Goal: Task Accomplishment & Management: Use online tool/utility

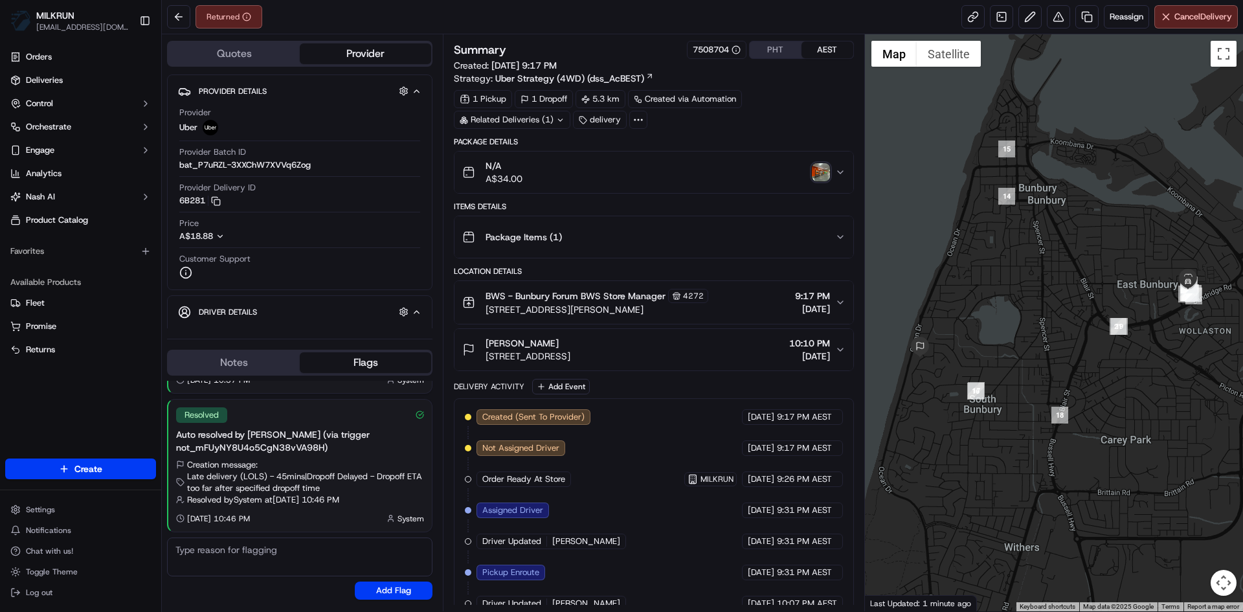
click at [817, 175] on img "button" at bounding box center [821, 172] width 18 height 18
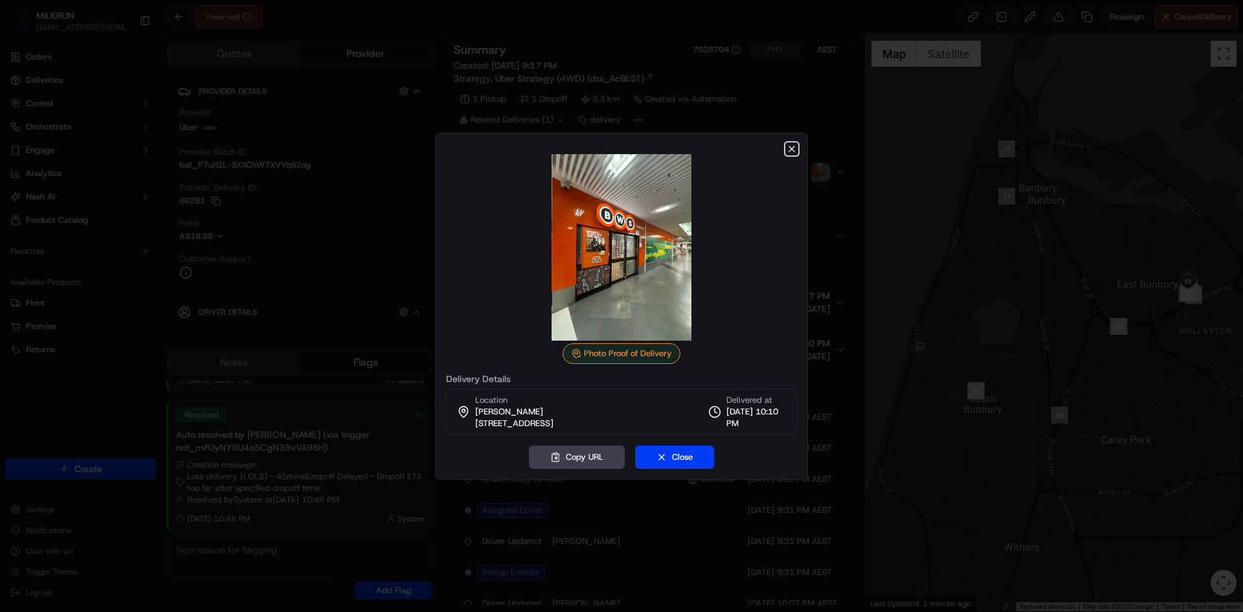
click at [792, 148] on icon "button" at bounding box center [791, 148] width 5 height 5
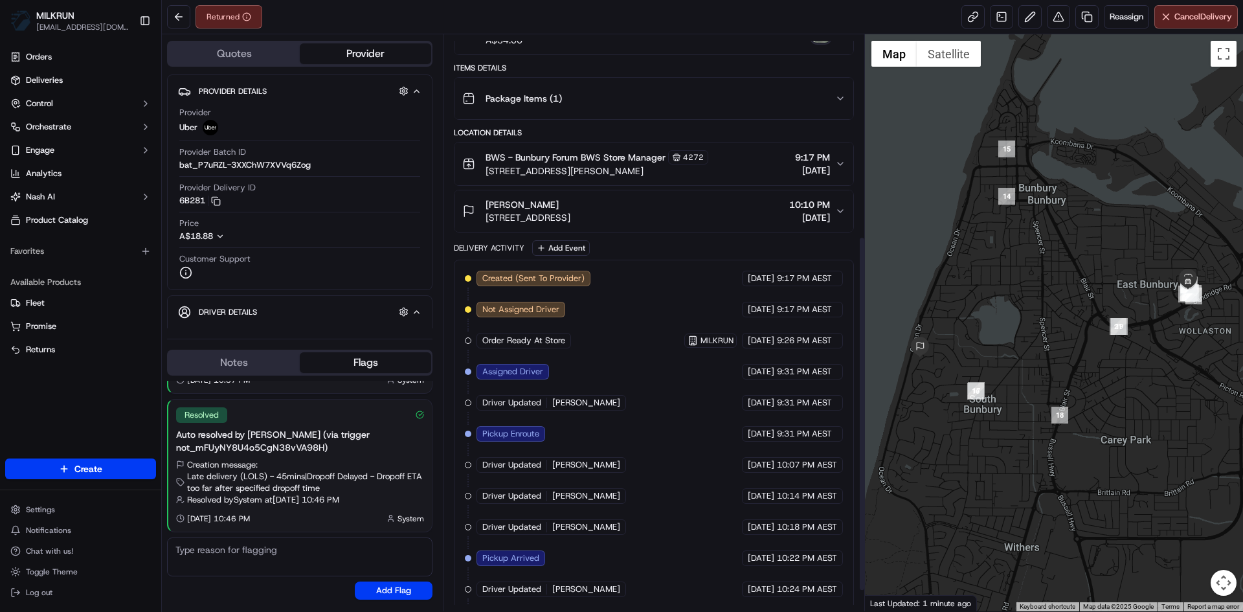
scroll to position [359, 0]
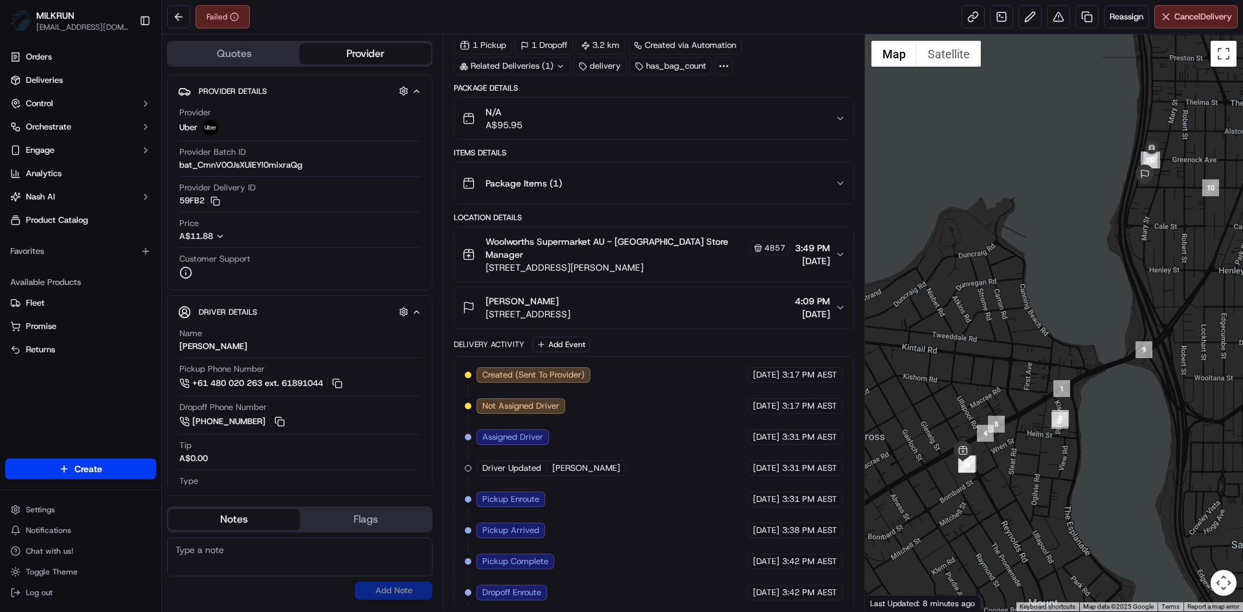
scroll to position [122, 0]
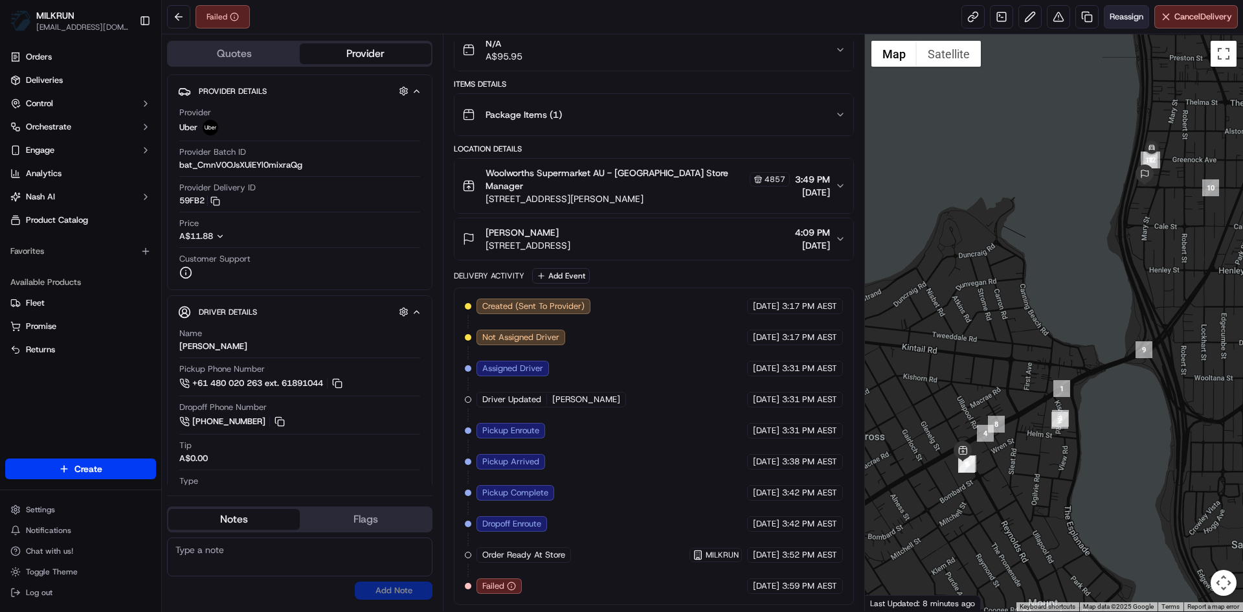
click at [1117, 15] on span "Reassign" at bounding box center [1126, 17] width 34 height 12
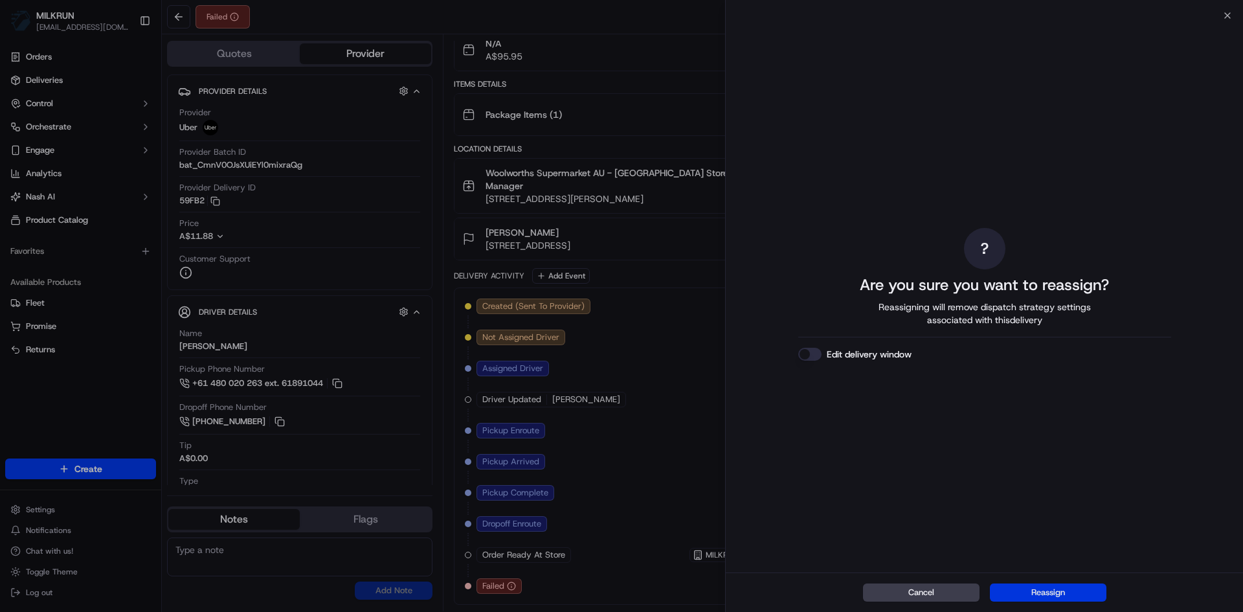
click at [1062, 592] on button "Reassign" at bounding box center [1048, 592] width 117 height 18
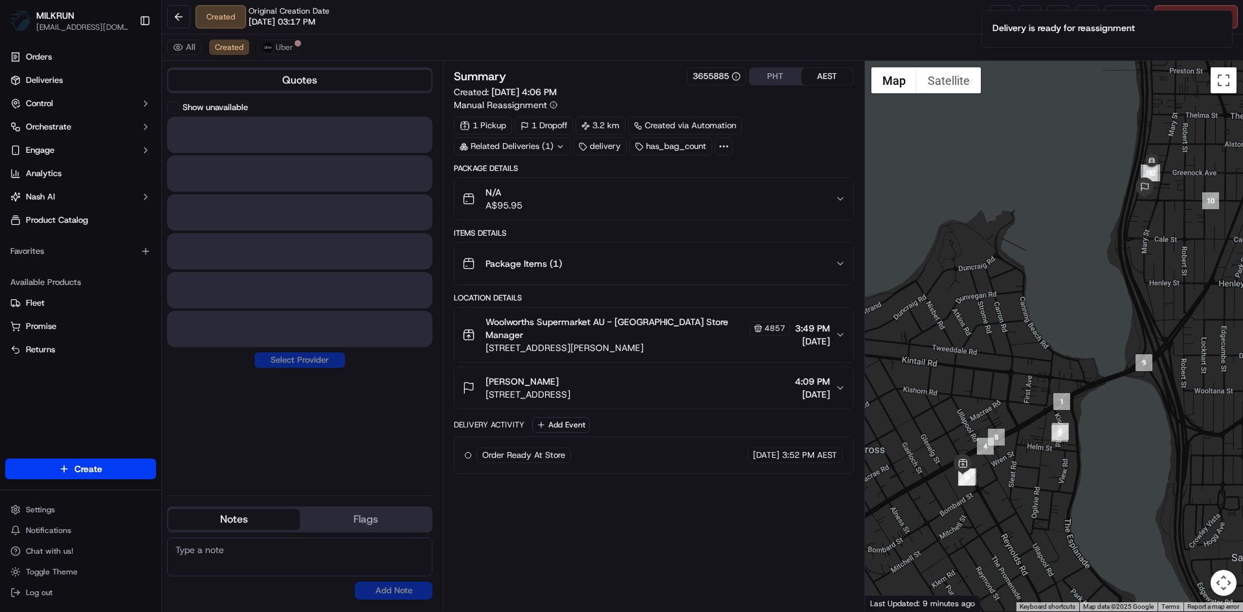
scroll to position [0, 0]
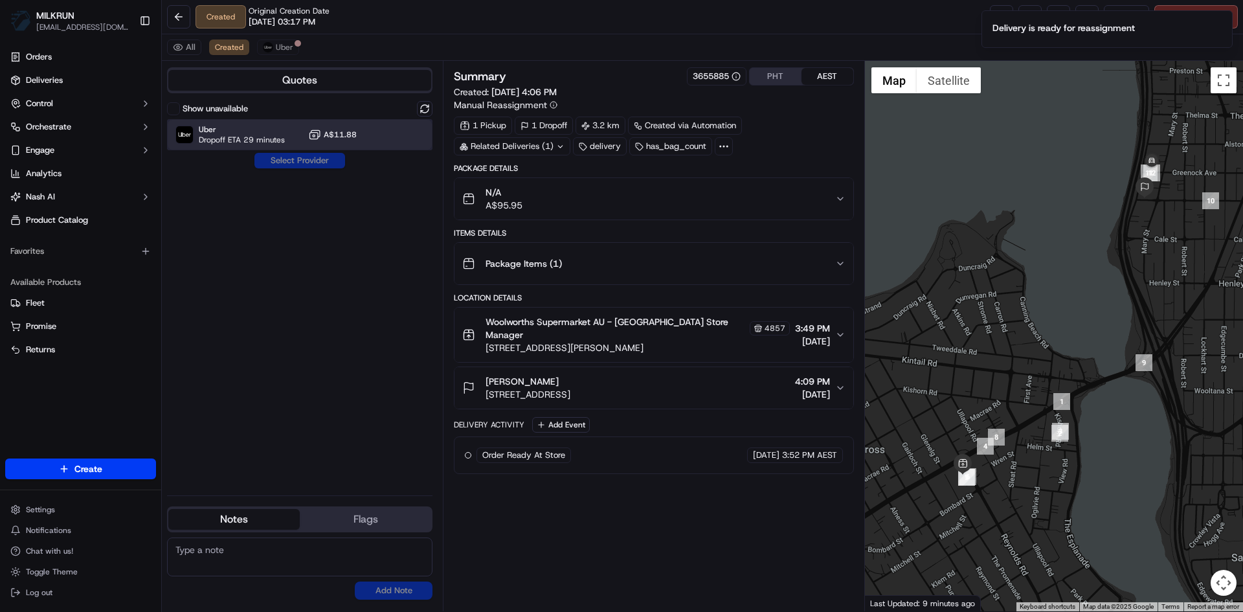
click at [260, 131] on span "Uber" at bounding box center [242, 129] width 86 height 10
click at [311, 159] on button "Assign Provider" at bounding box center [300, 161] width 92 height 16
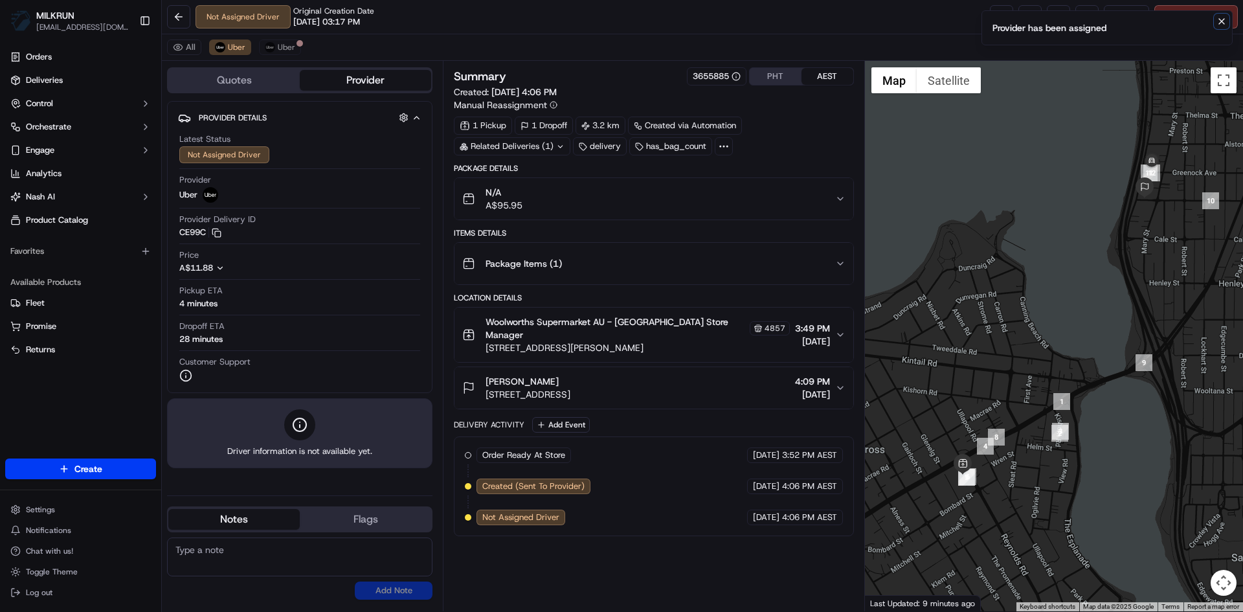
click at [1219, 21] on icon "Notifications (F8)" at bounding box center [1221, 21] width 10 height 10
click at [999, 10] on link at bounding box center [1001, 16] width 23 height 23
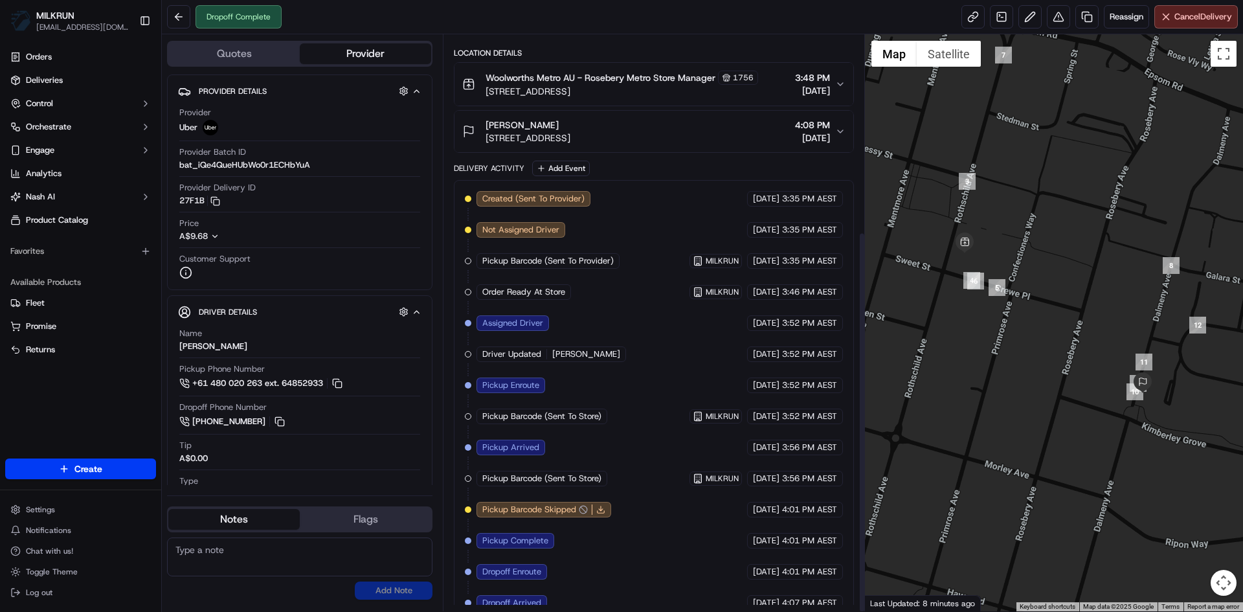
scroll to position [297, 0]
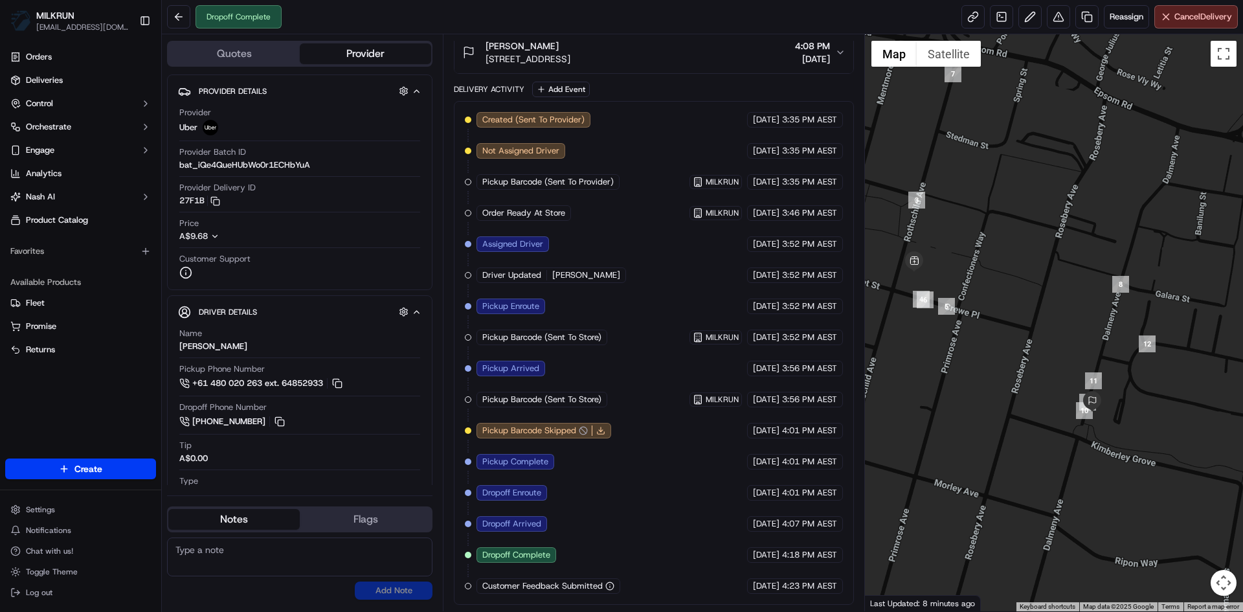
drag, startPoint x: 1021, startPoint y: 405, endPoint x: 970, endPoint y: 424, distance: 54.5
click at [970, 424] on div at bounding box center [1054, 322] width 379 height 577
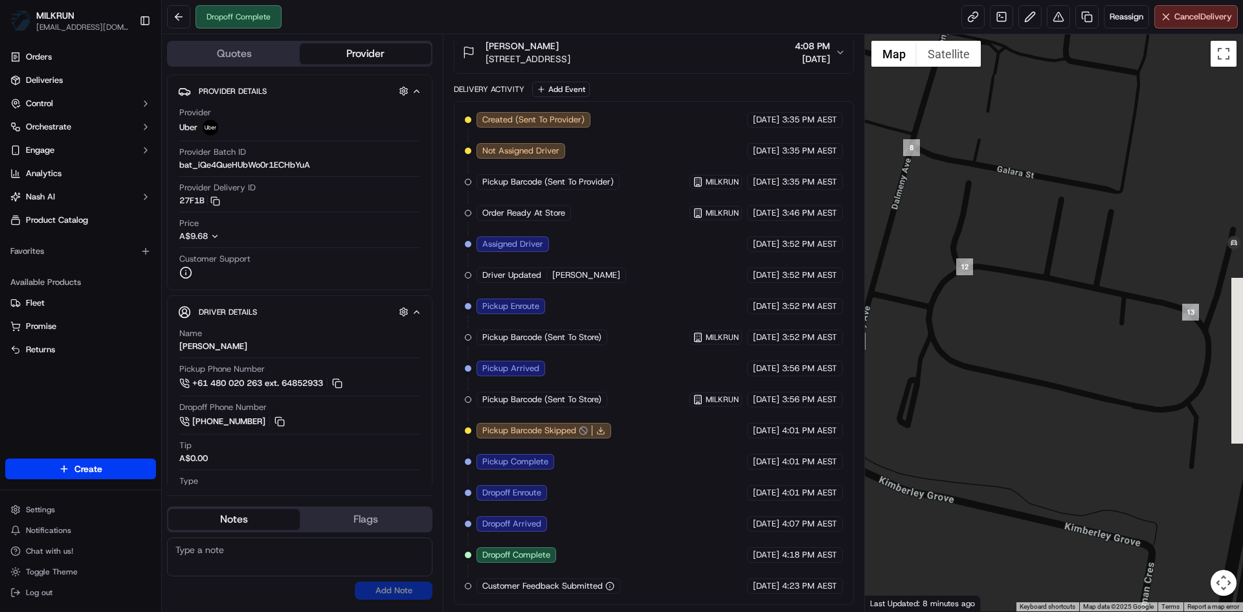
drag, startPoint x: 1170, startPoint y: 421, endPoint x: 788, endPoint y: 449, distance: 382.9
click at [788, 449] on div "Quotes Provider Provider Details Hidden ( 3 ) Provider Uber Provider Batch ID b…" at bounding box center [702, 322] width 1081 height 577
drag, startPoint x: 1152, startPoint y: 396, endPoint x: 1079, endPoint y: 423, distance: 78.0
click at [1079, 423] on div at bounding box center [1054, 322] width 379 height 577
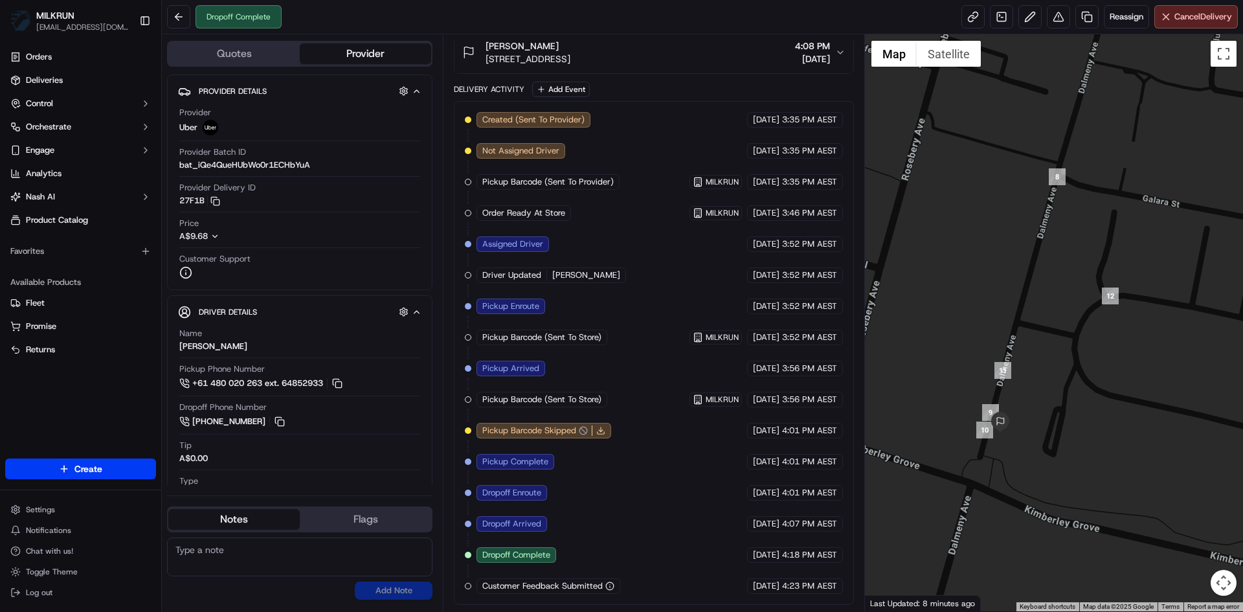
drag, startPoint x: 931, startPoint y: 364, endPoint x: 1144, endPoint y: 370, distance: 213.0
click at [1144, 370] on div at bounding box center [1054, 322] width 379 height 577
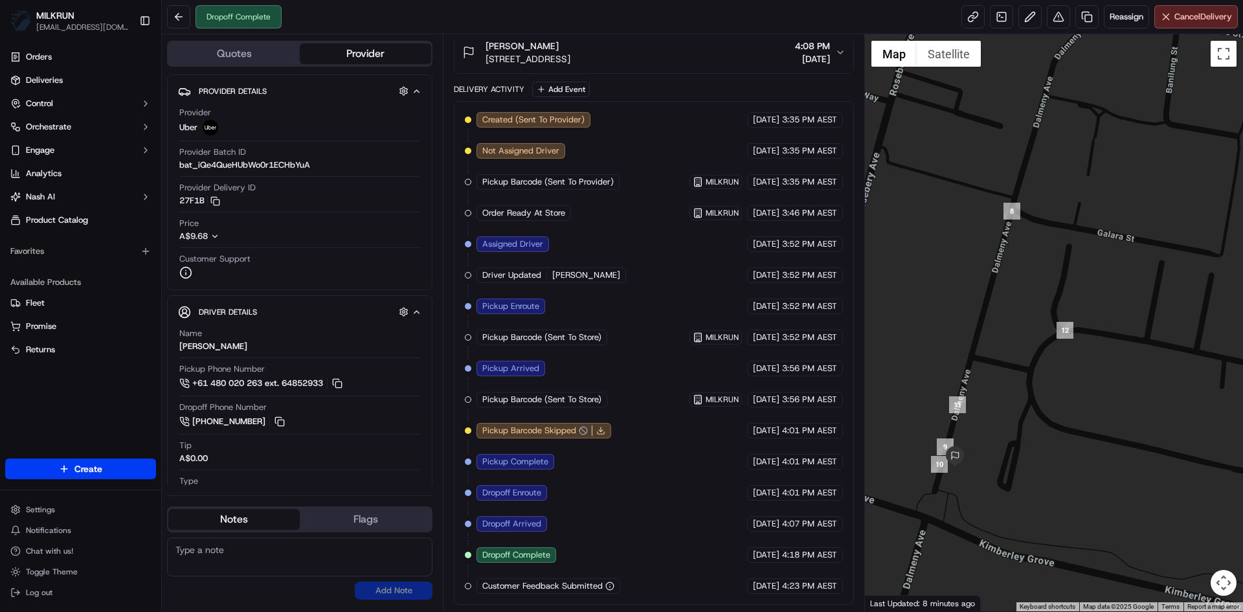
drag, startPoint x: 1113, startPoint y: 430, endPoint x: 854, endPoint y: 406, distance: 259.4
click at [1065, 465] on div at bounding box center [1054, 322] width 379 height 577
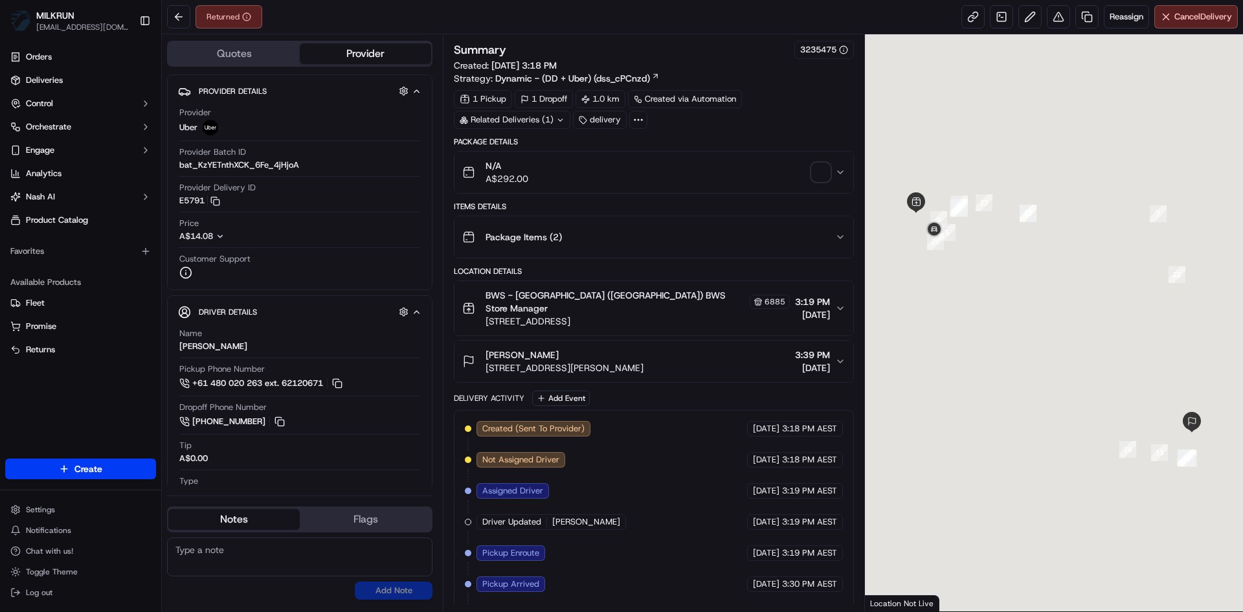
scroll to position [173, 0]
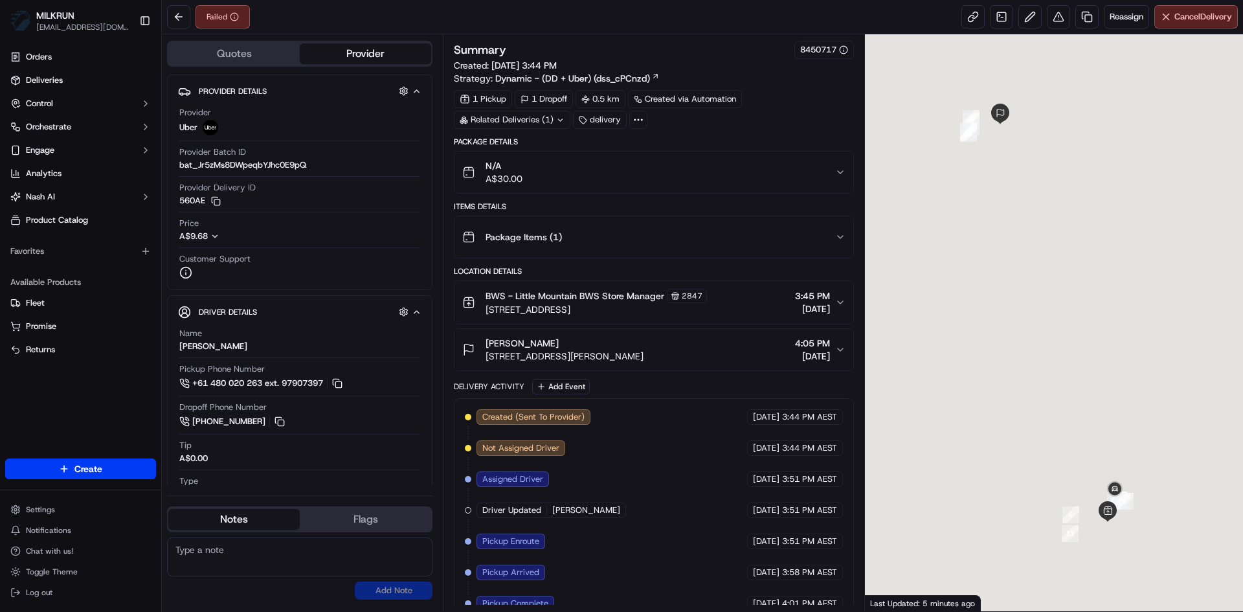
scroll to position [173, 0]
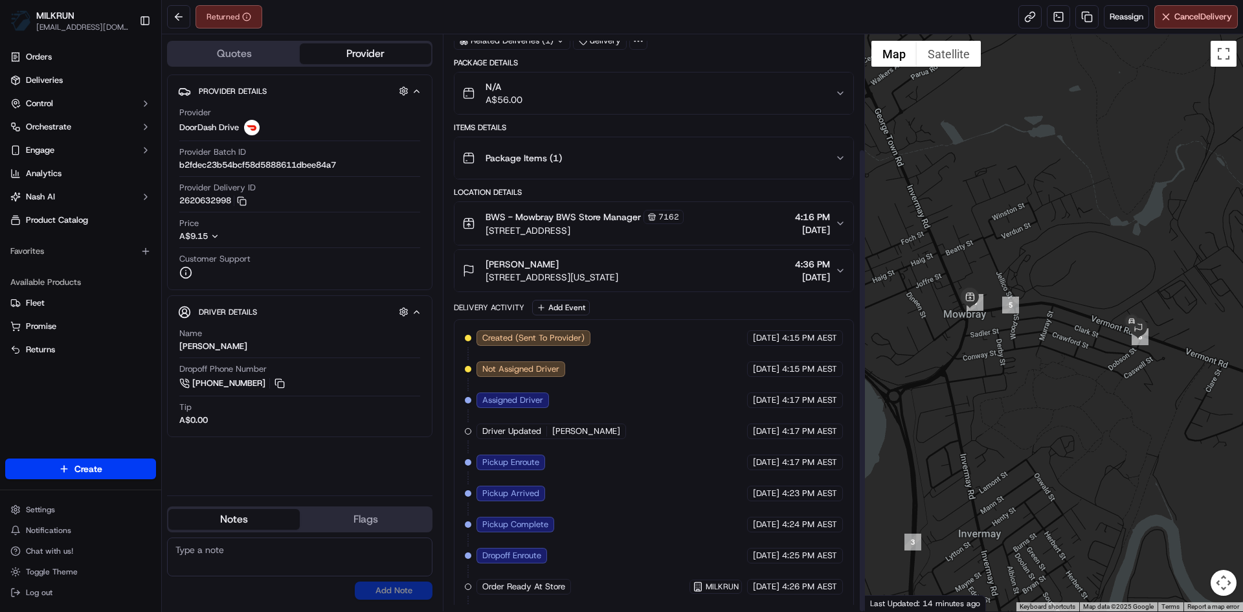
scroll to position [142, 0]
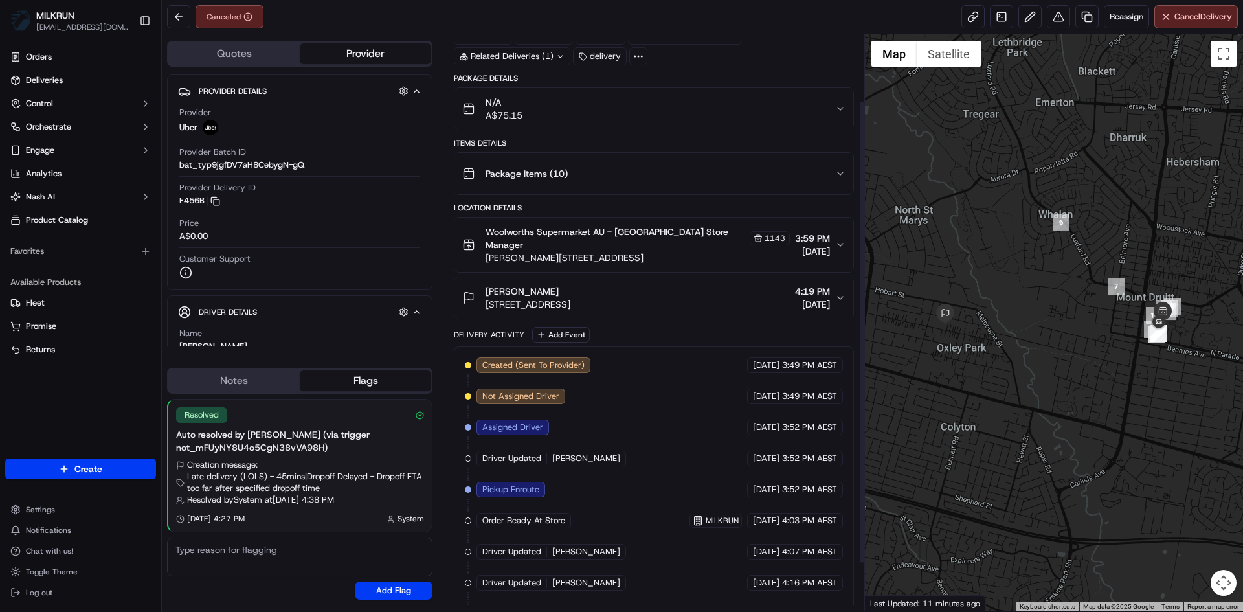
scroll to position [142, 0]
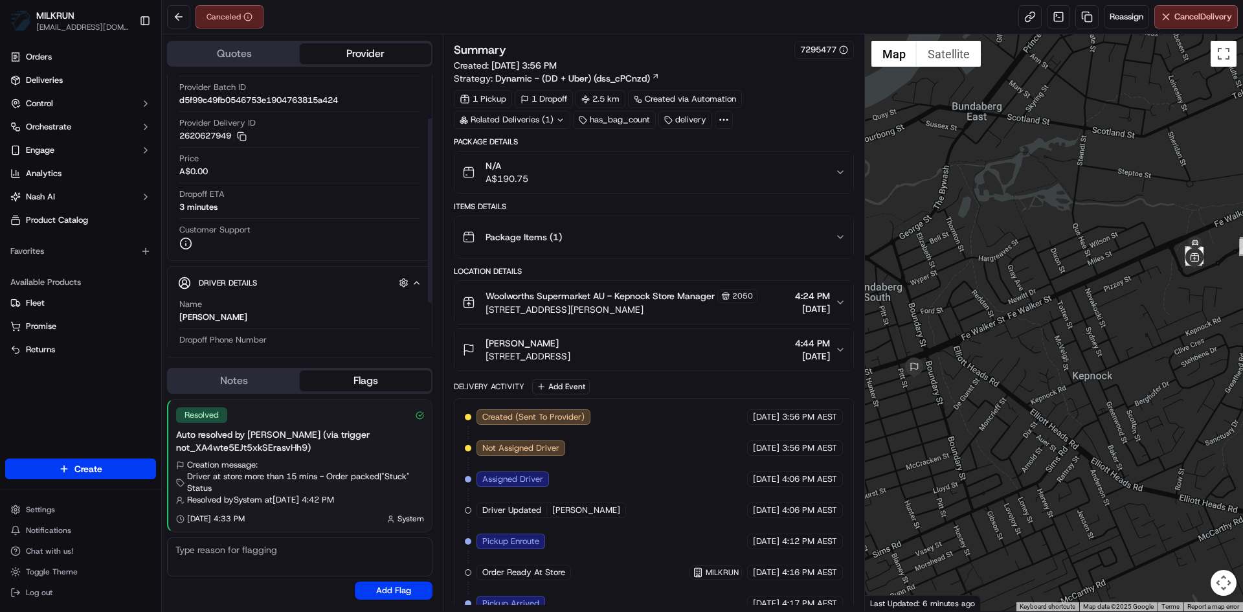
scroll to position [49, 0]
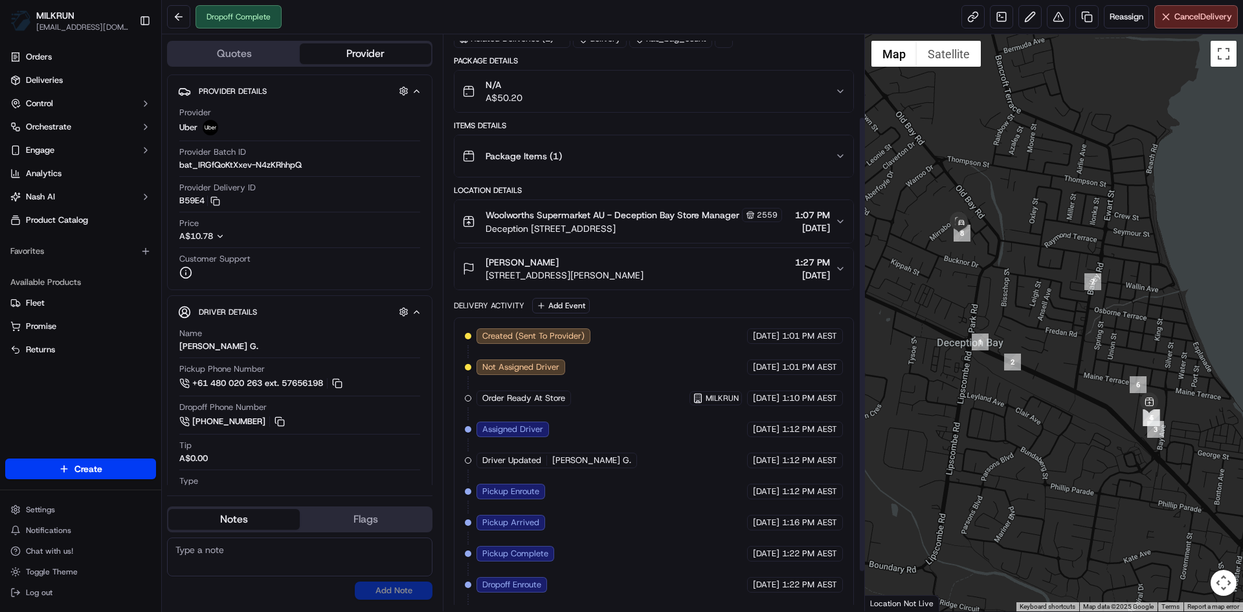
scroll to position [153, 0]
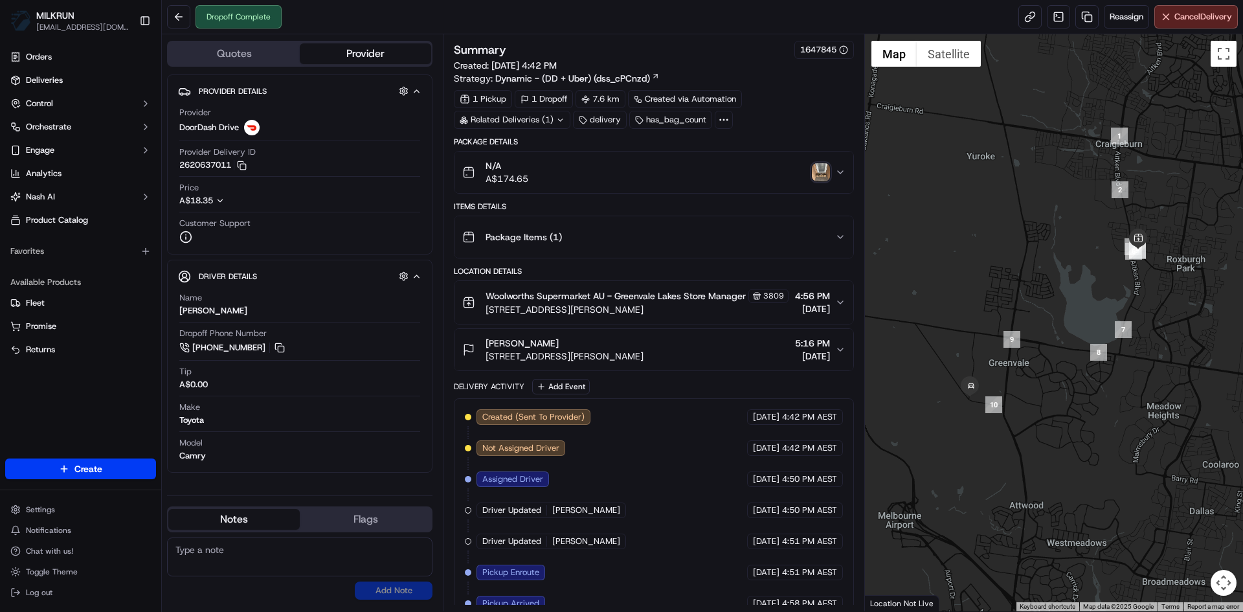
click at [821, 173] on img "button" at bounding box center [821, 172] width 18 height 18
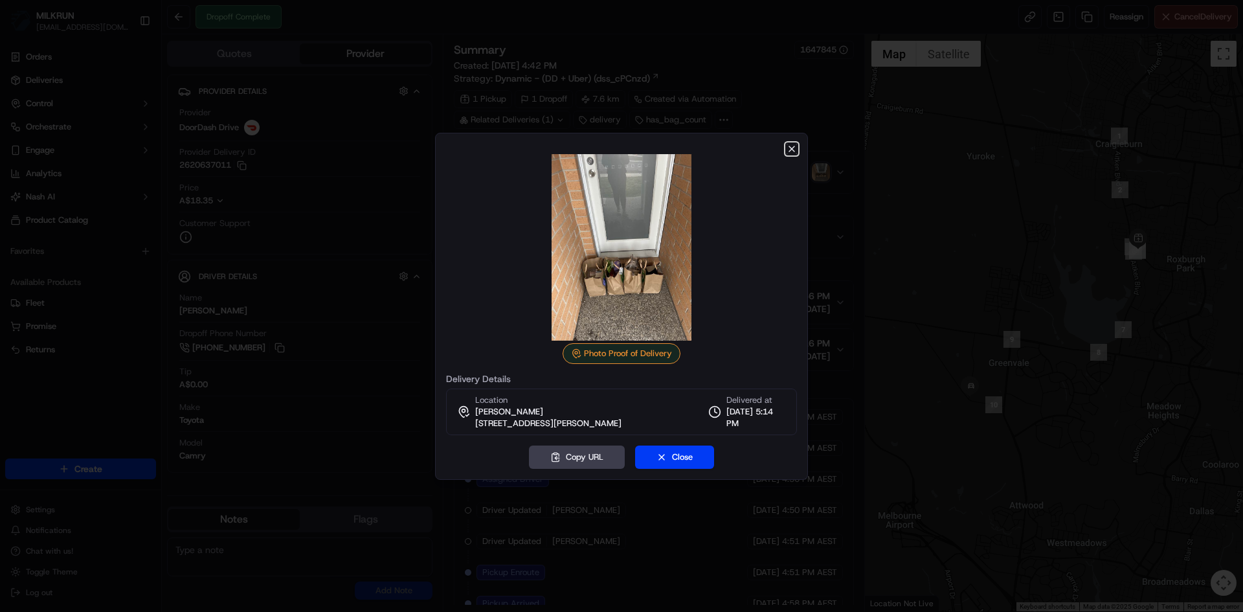
click at [792, 151] on icon "button" at bounding box center [791, 149] width 10 height 10
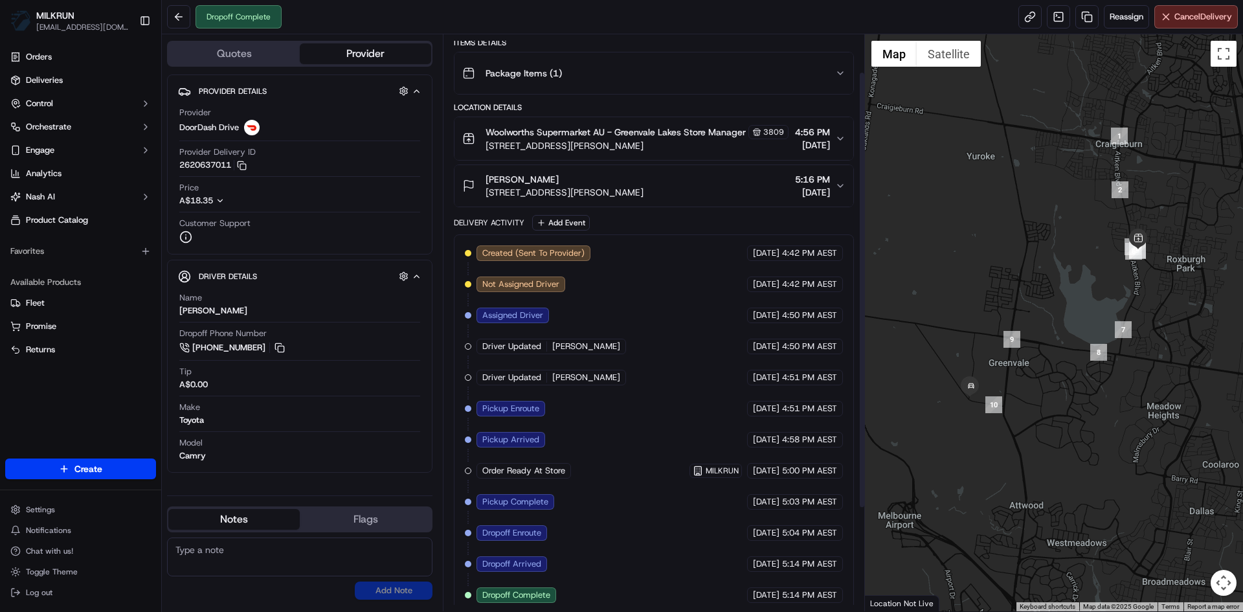
scroll to position [184, 0]
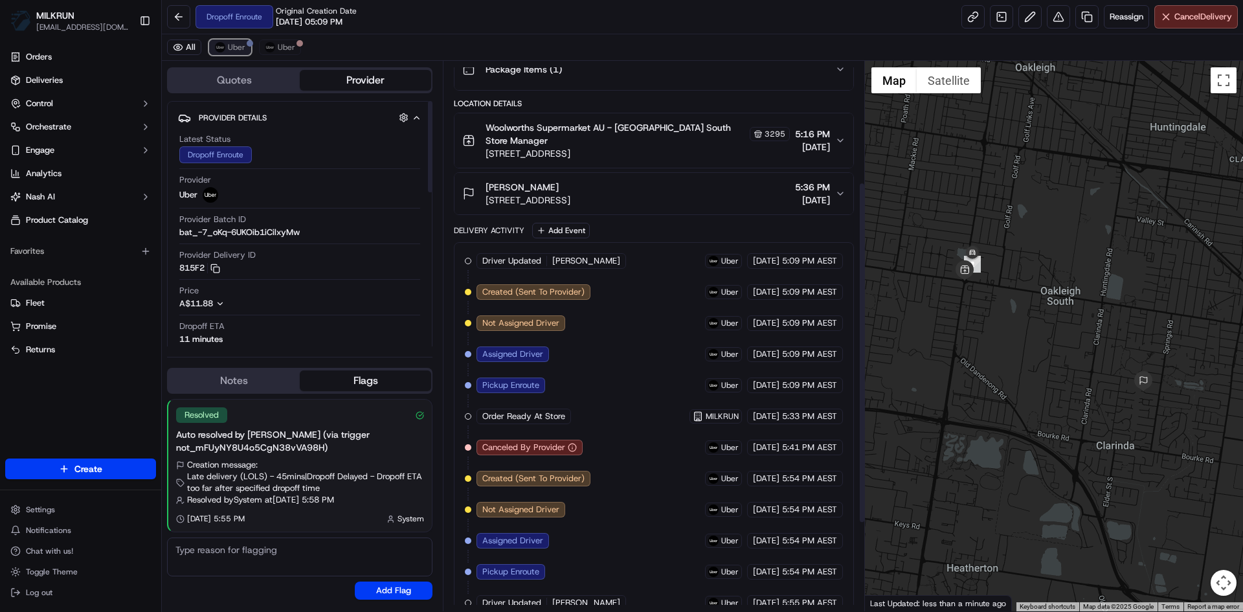
click at [231, 42] on span "Uber" at bounding box center [236, 47] width 17 height 10
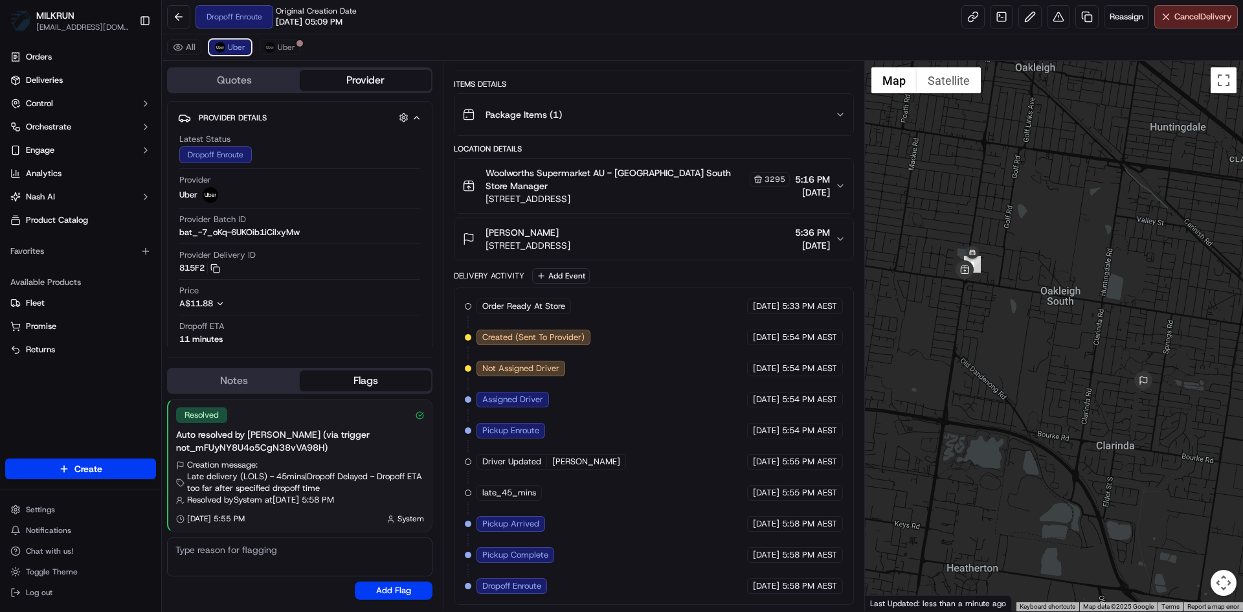
scroll to position [149, 0]
click at [970, 16] on link at bounding box center [972, 16] width 23 height 23
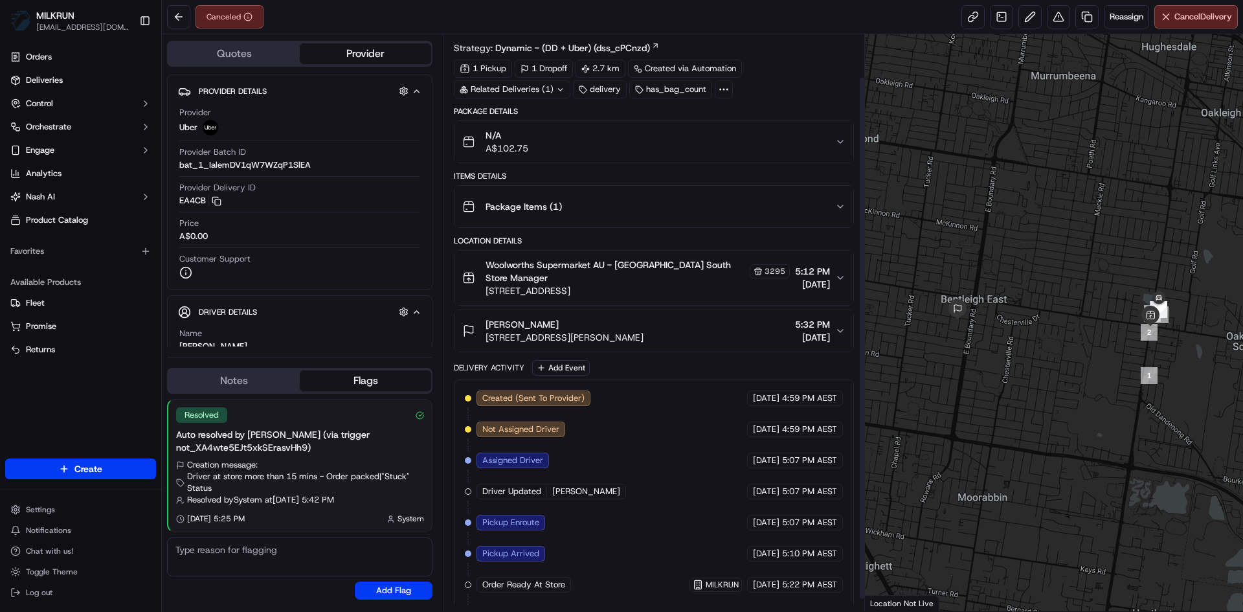
scroll to position [60, 0]
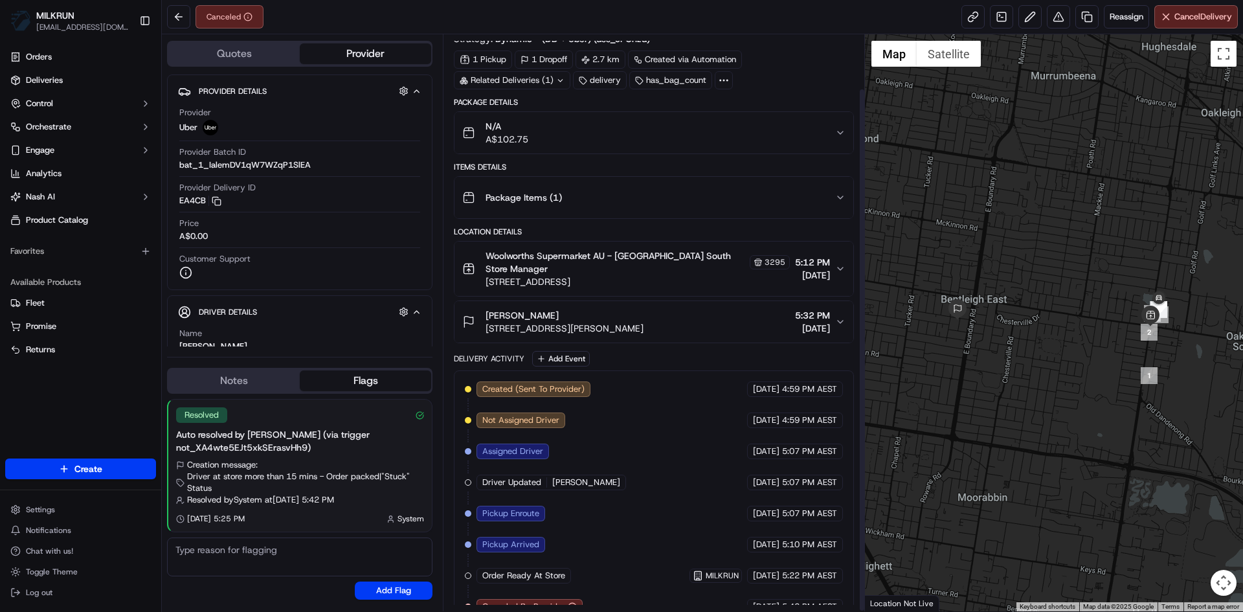
scroll to position [60, 0]
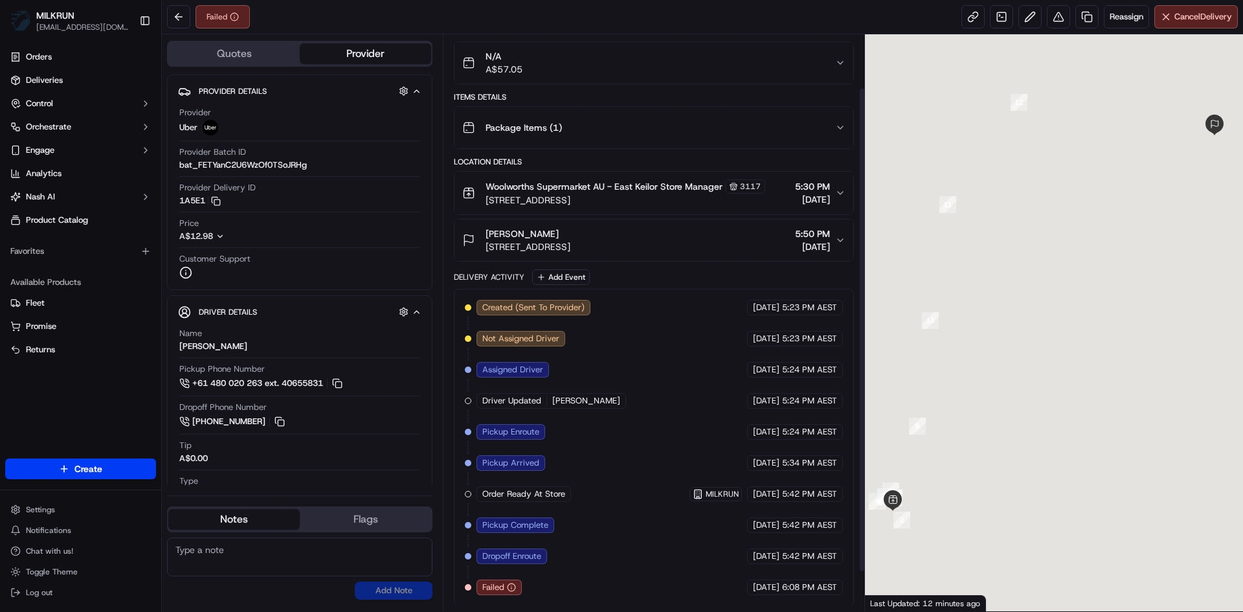
scroll to position [111, 0]
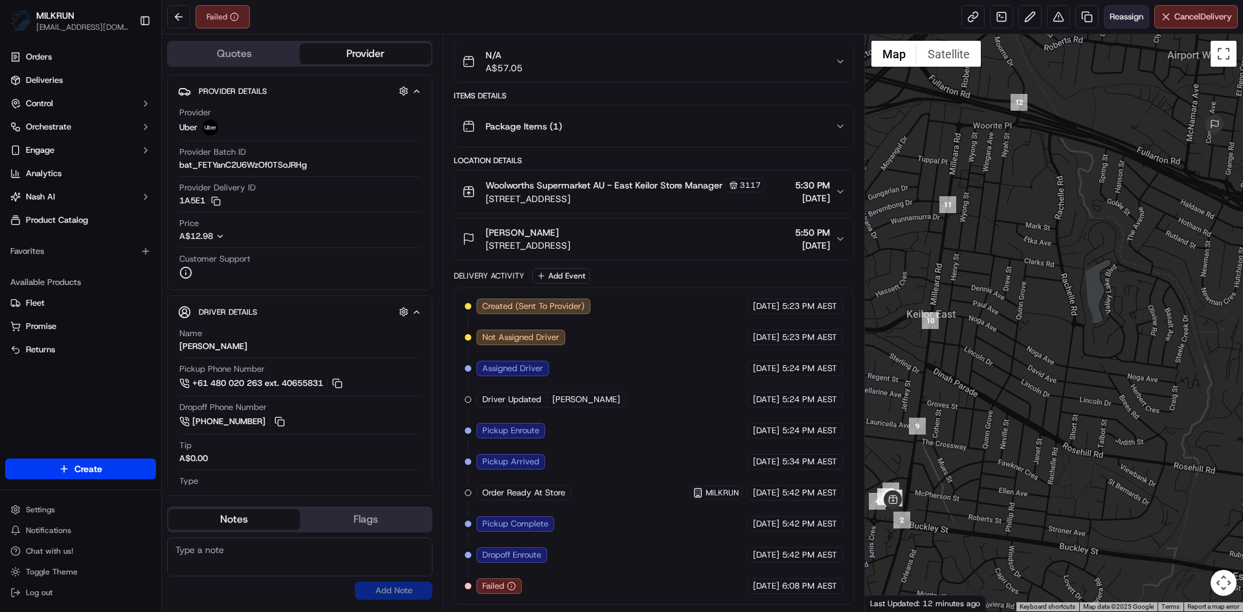
click at [1120, 26] on button "Reassign" at bounding box center [1126, 16] width 45 height 23
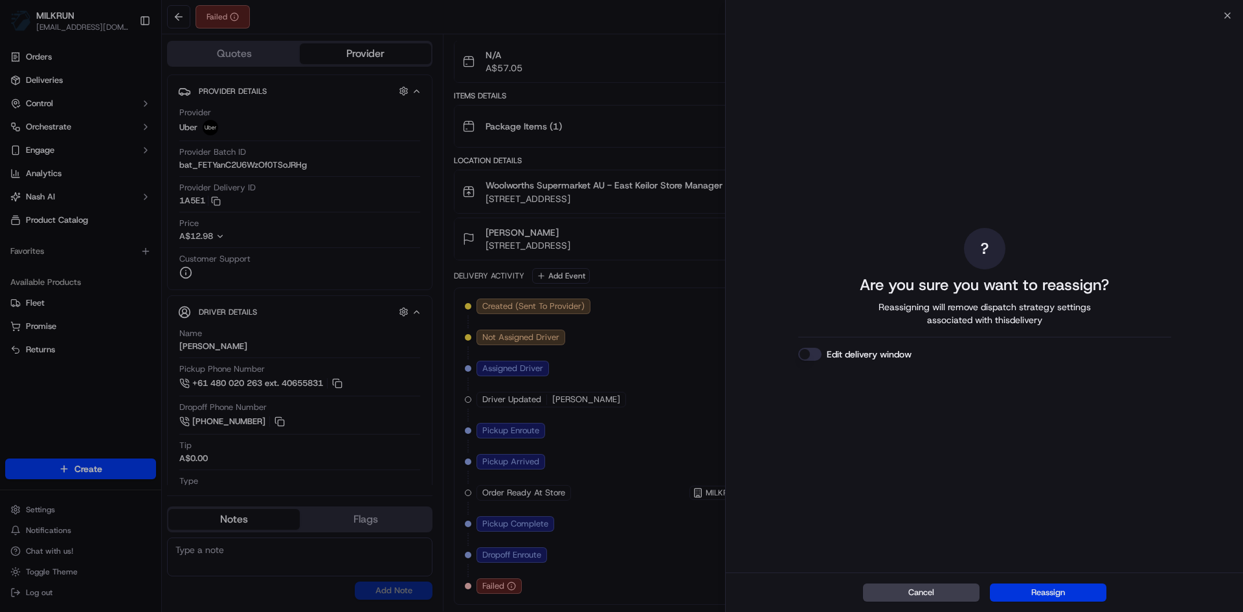
click at [1074, 592] on button "Reassign" at bounding box center [1048, 592] width 117 height 18
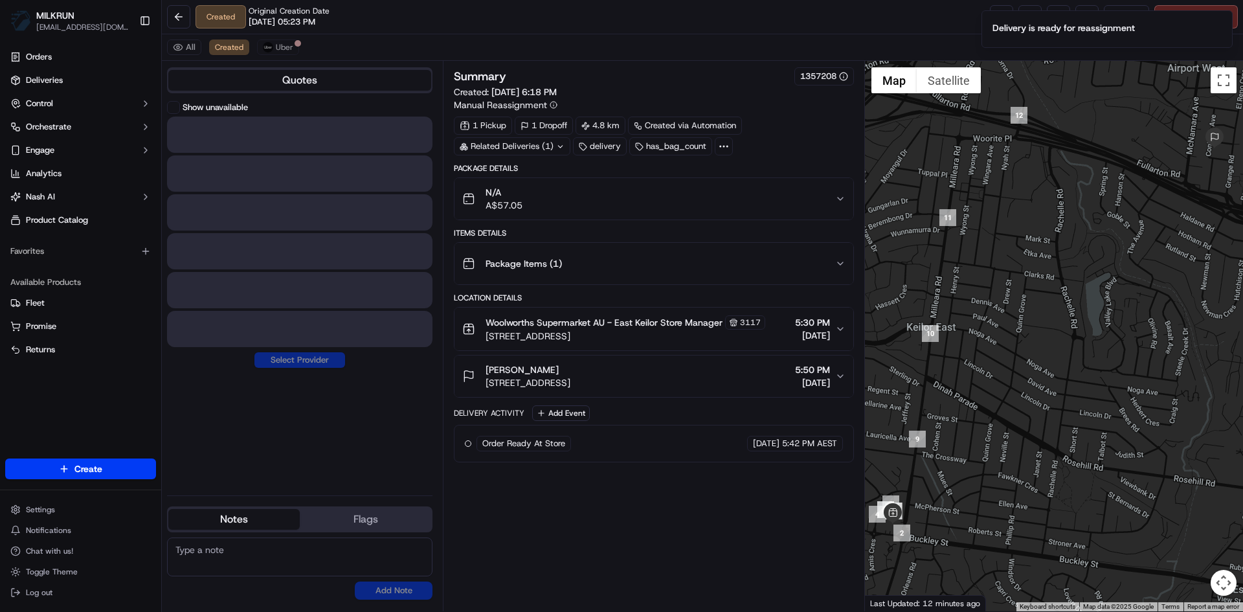
scroll to position [0, 0]
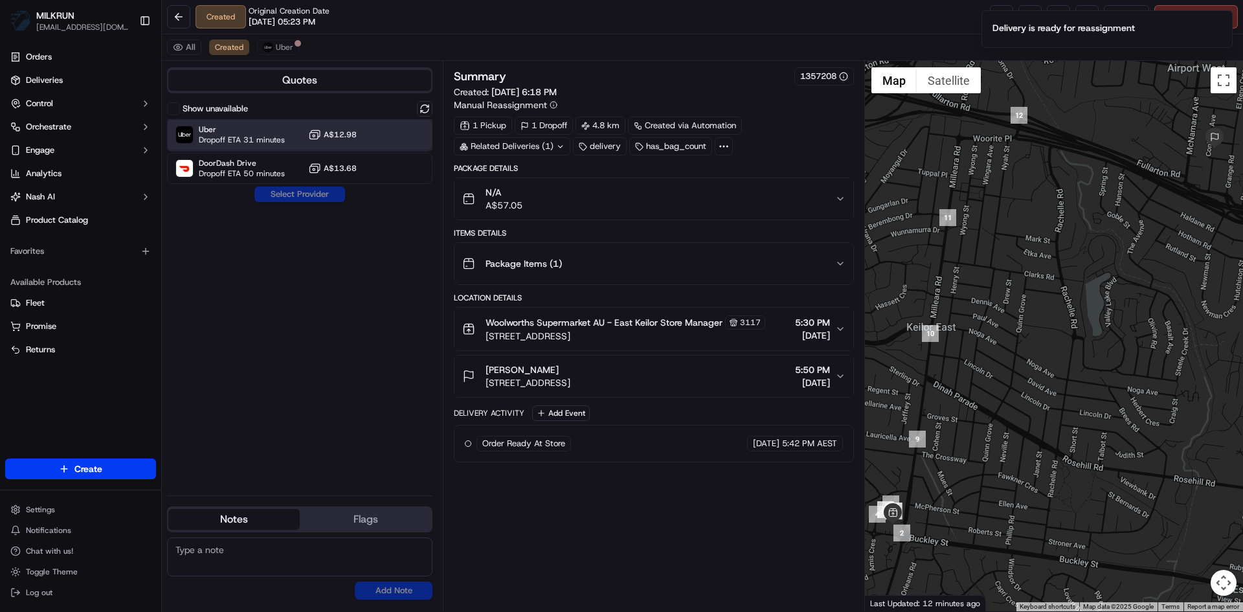
click at [252, 134] on span "Uber" at bounding box center [242, 129] width 86 height 10
click at [294, 195] on button "Assign Provider" at bounding box center [300, 194] width 92 height 16
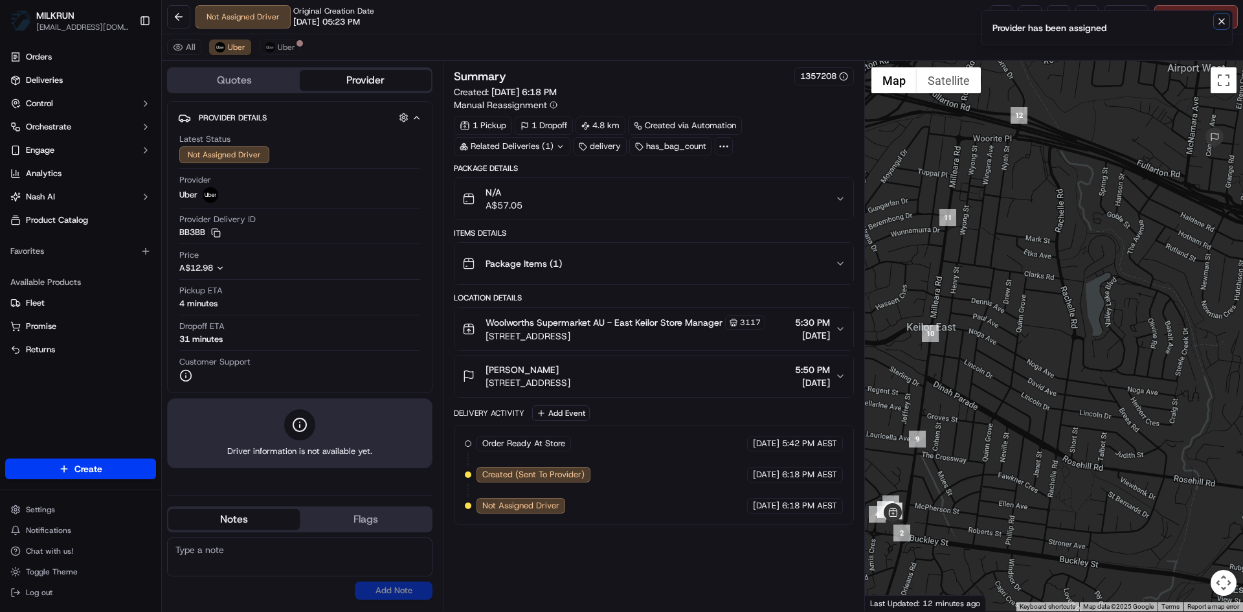
click at [1225, 21] on icon "Notifications (F8)" at bounding box center [1221, 21] width 10 height 10
click at [994, 19] on link at bounding box center [1001, 16] width 23 height 23
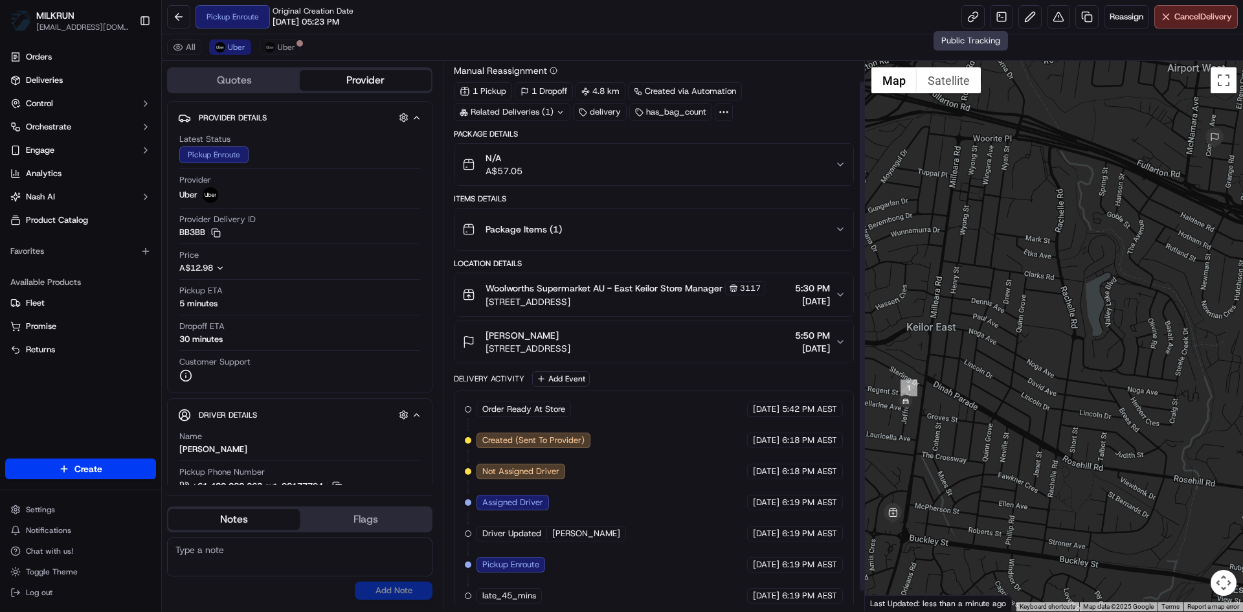
scroll to position [44, 0]
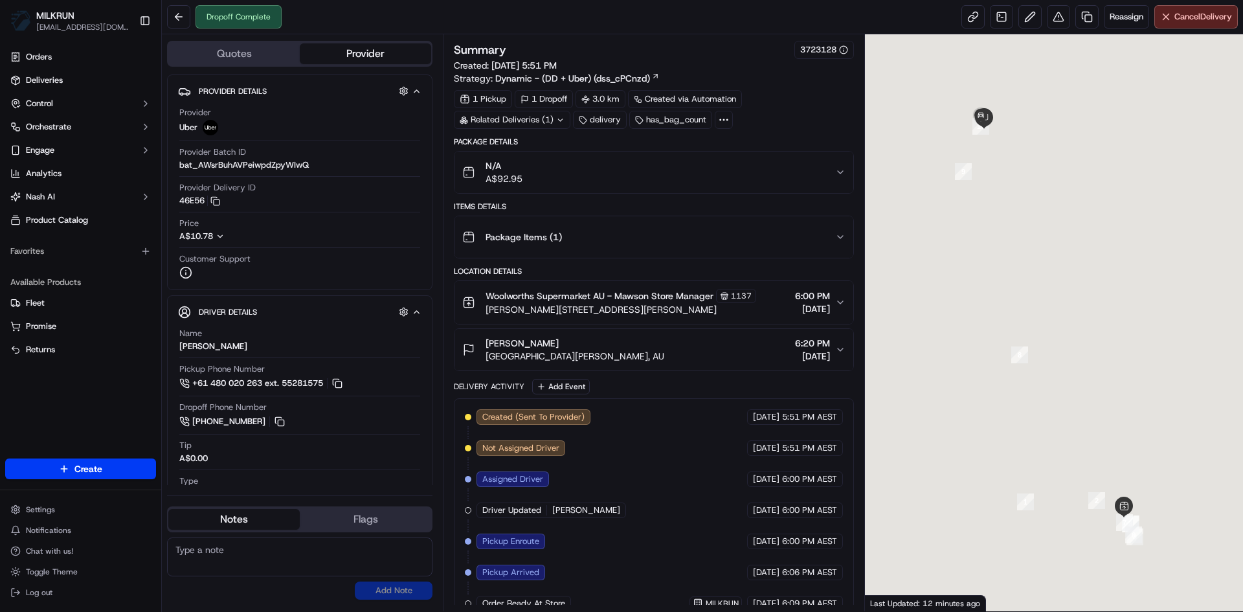
scroll to position [142, 0]
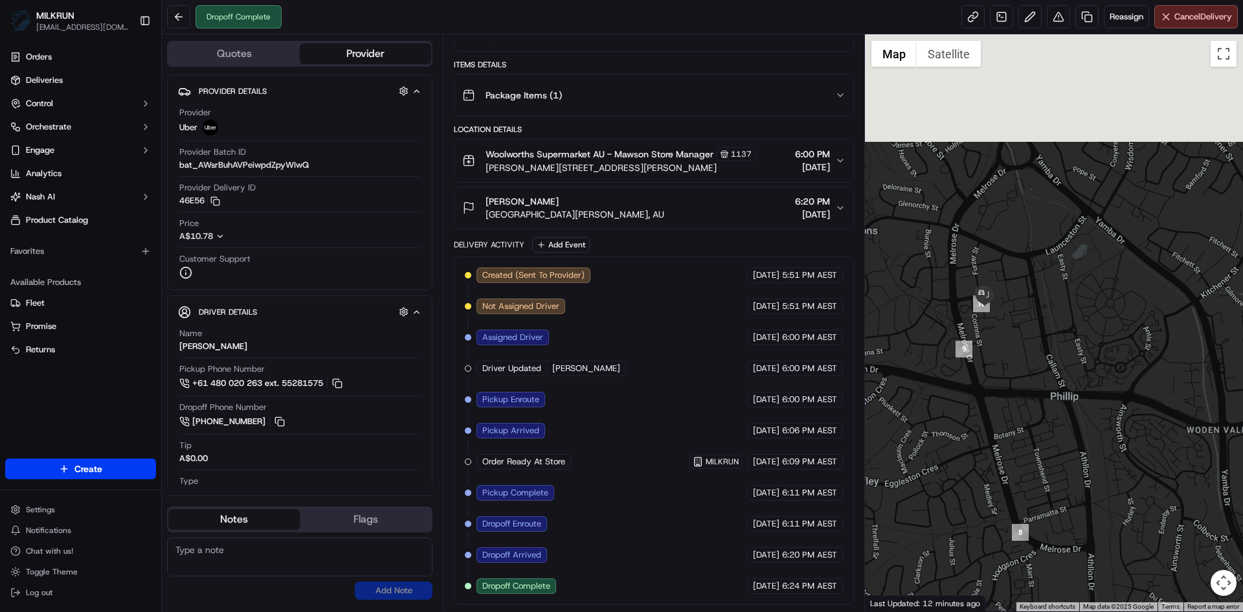
drag, startPoint x: 1071, startPoint y: 293, endPoint x: 1089, endPoint y: 616, distance: 324.1
click at [1089, 611] on html "MILKRUN sclifford4@woolworths.com.au Toggle Sidebar Orders Deliveries Control O…" at bounding box center [621, 306] width 1243 height 612
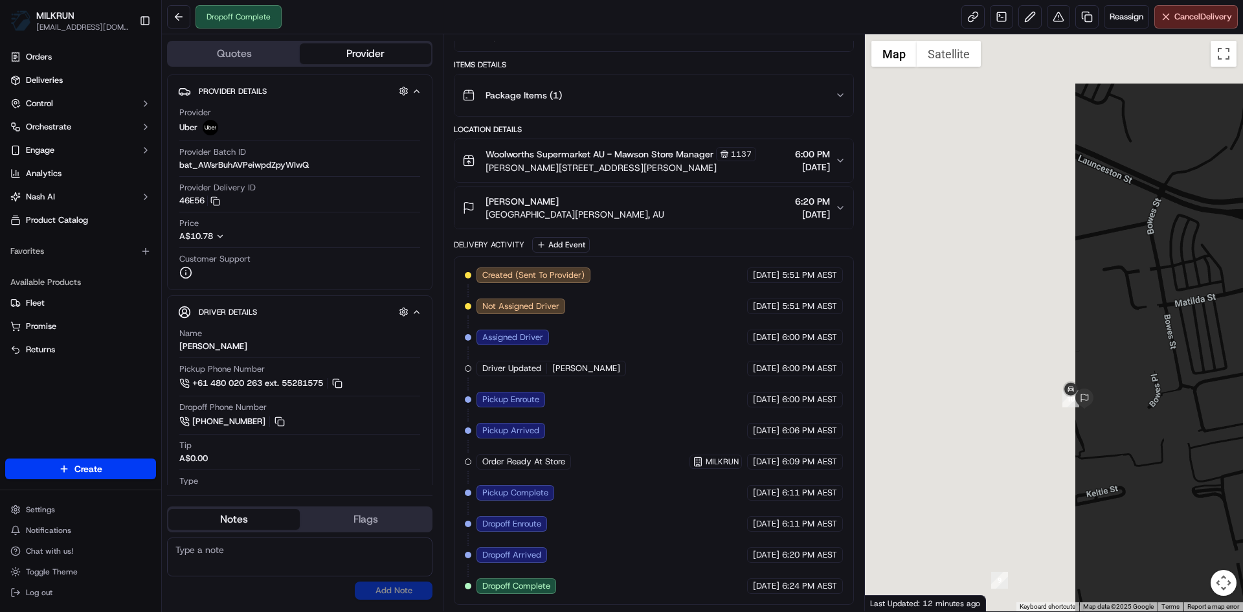
drag, startPoint x: 953, startPoint y: 421, endPoint x: 1219, endPoint y: 480, distance: 272.5
click at [1224, 480] on div at bounding box center [1054, 322] width 379 height 577
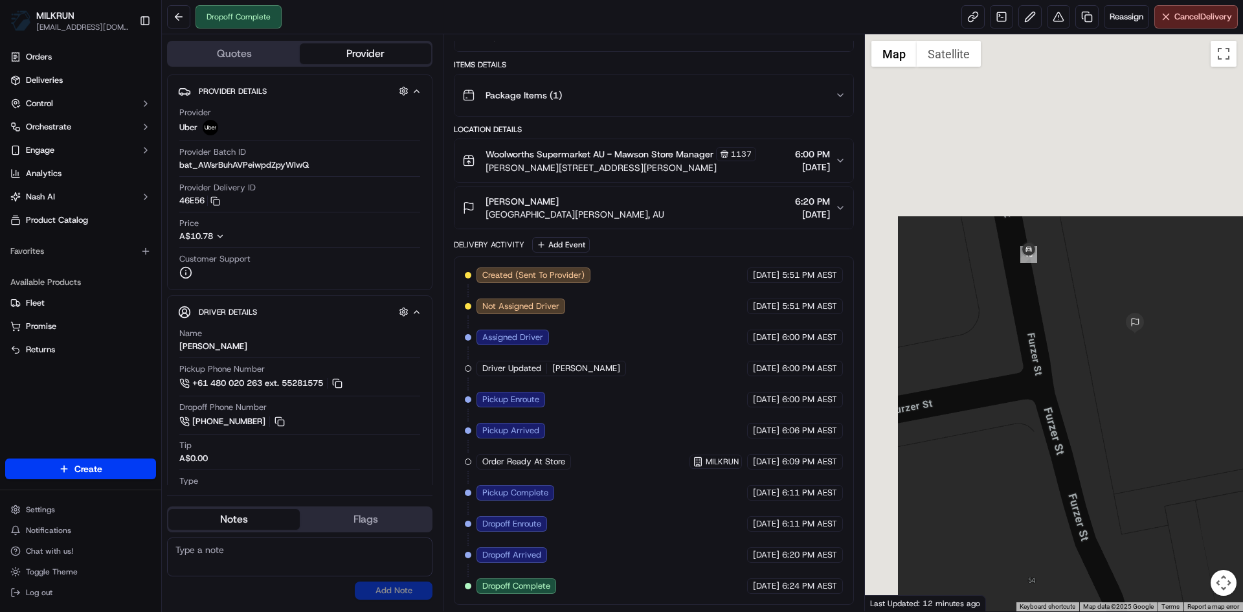
drag, startPoint x: 974, startPoint y: 317, endPoint x: 1179, endPoint y: 642, distance: 384.8
click at [1179, 611] on html "MILKRUN sclifford4@woolworths.com.au Toggle Sidebar Orders Deliveries Control O…" at bounding box center [621, 306] width 1243 height 612
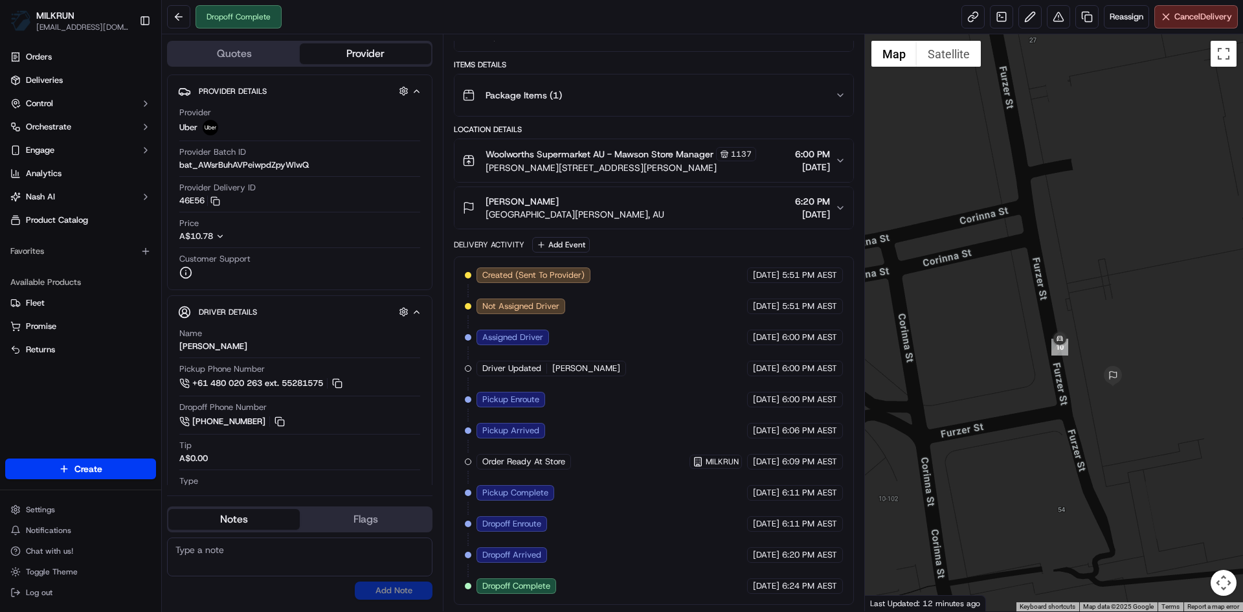
click at [839, 205] on icon "button" at bounding box center [840, 208] width 10 height 10
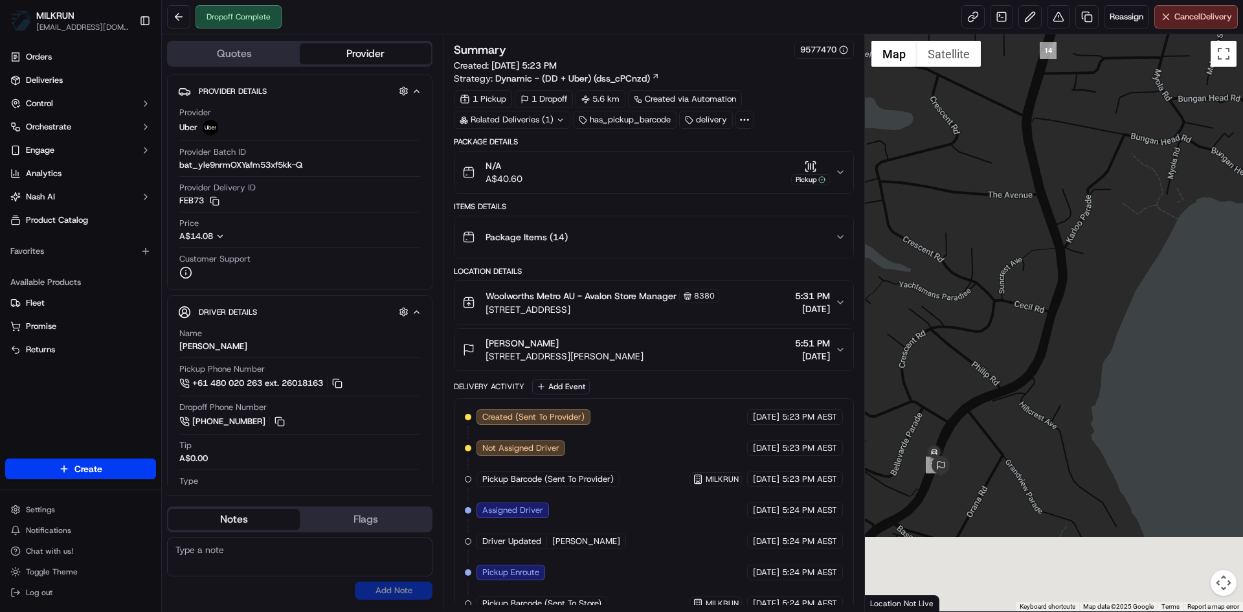
drag, startPoint x: 994, startPoint y: 474, endPoint x: 1093, endPoint y: 320, distance: 182.8
click at [1093, 320] on div at bounding box center [1054, 322] width 379 height 577
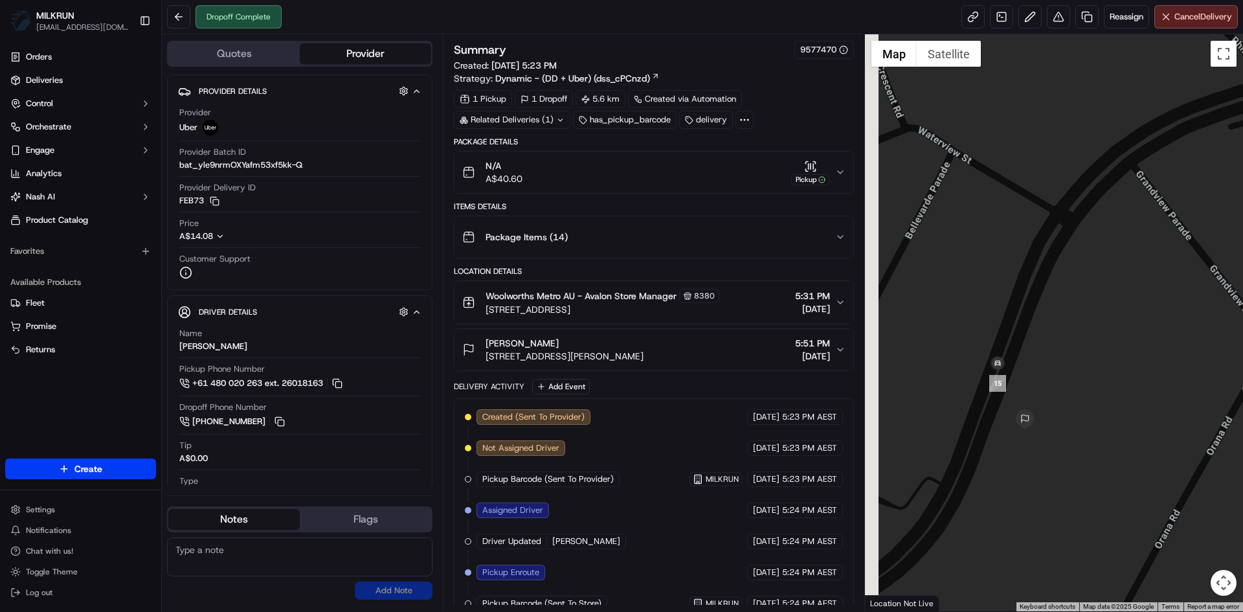
drag, startPoint x: 946, startPoint y: 436, endPoint x: 1008, endPoint y: 463, distance: 67.8
click at [1007, 465] on div at bounding box center [1054, 322] width 379 height 577
